Goal: Navigation & Orientation: Find specific page/section

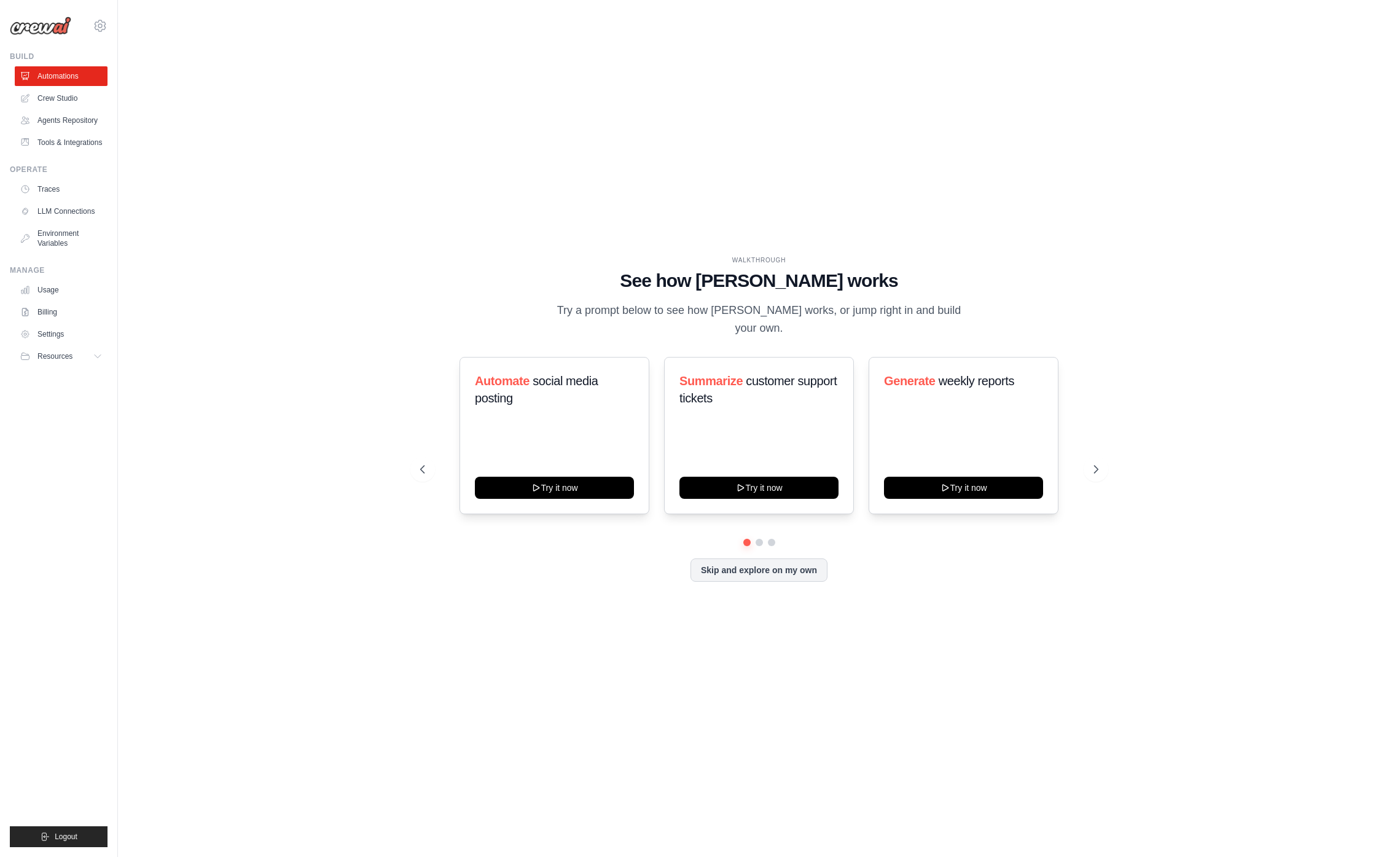
click at [259, 117] on div "WALKTHROUGH See how [PERSON_NAME] works Try a prompt below to see how [PERSON_N…" at bounding box center [759, 428] width 1243 height 832
click at [71, 118] on link "Agents Repository" at bounding box center [63, 121] width 93 height 20
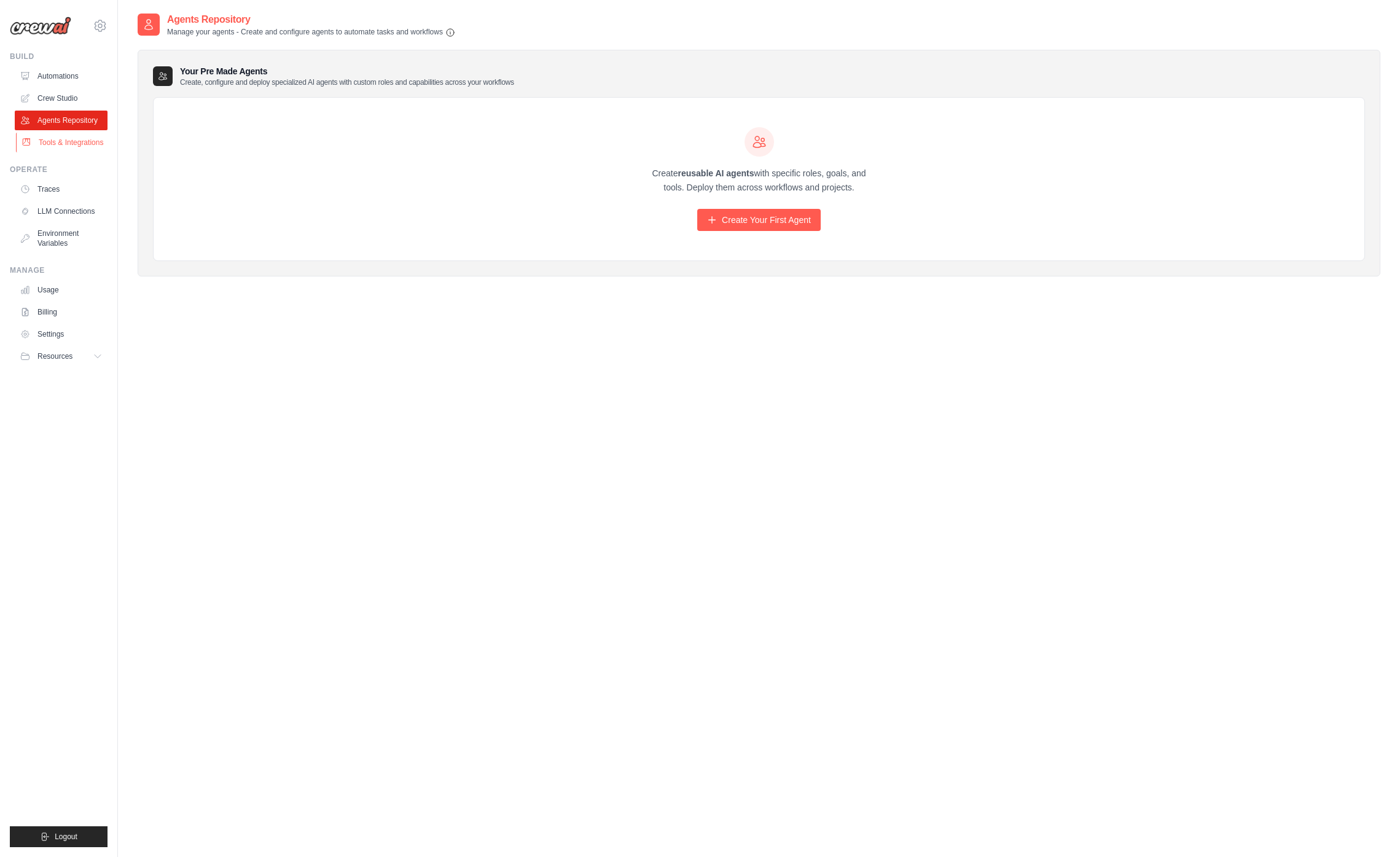
click at [76, 152] on link "Tools & Integrations" at bounding box center [63, 142] width 93 height 20
